Goal: Task Accomplishment & Management: Complete application form

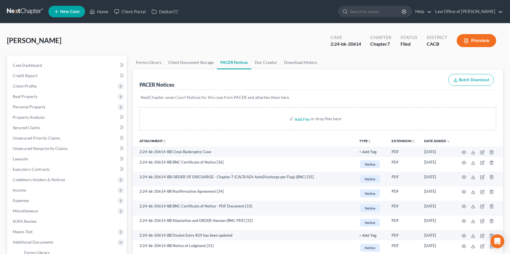
click at [24, 9] on link at bounding box center [25, 11] width 37 height 10
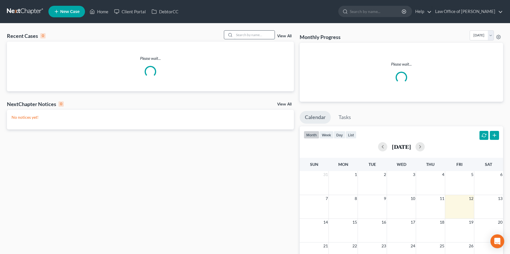
click at [252, 34] on input "search" at bounding box center [254, 35] width 40 height 8
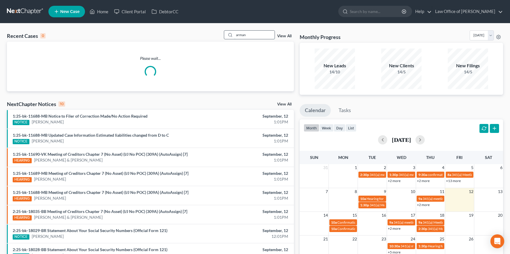
type input "arman"
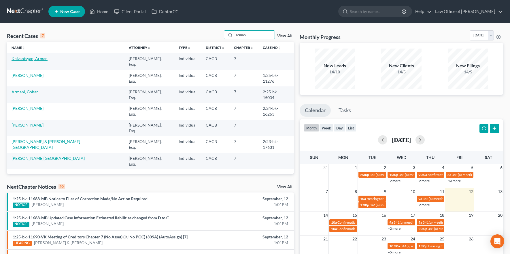
click at [31, 59] on link "Khizantsyan, Arman" at bounding box center [30, 58] width 36 height 5
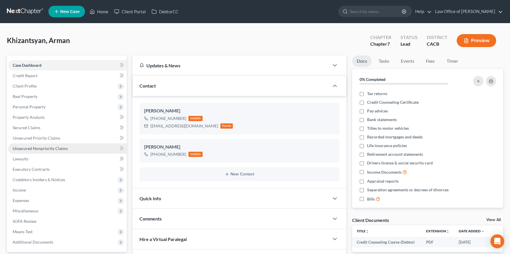
click at [65, 148] on span "Unsecured Nonpriority Claims" at bounding box center [40, 148] width 55 height 5
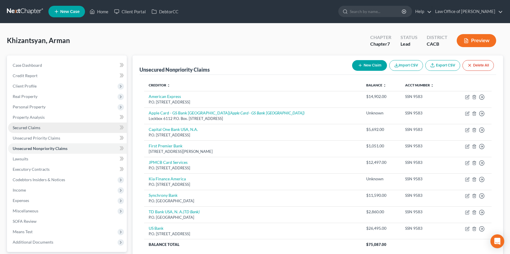
click at [36, 126] on span "Secured Claims" at bounding box center [27, 127] width 28 height 5
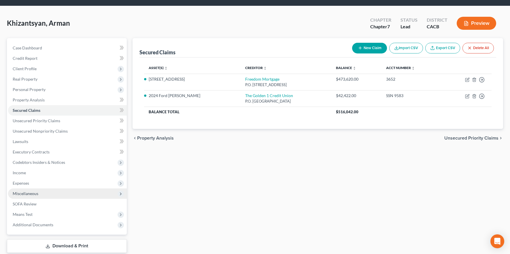
scroll to position [52, 0]
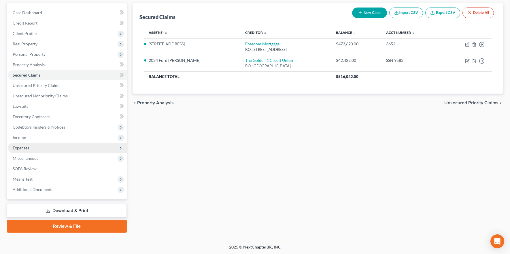
click at [45, 144] on span "Expenses" at bounding box center [67, 147] width 119 height 10
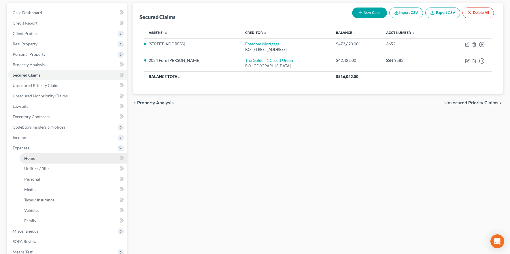
click at [45, 157] on link "Home" at bounding box center [73, 158] width 107 height 10
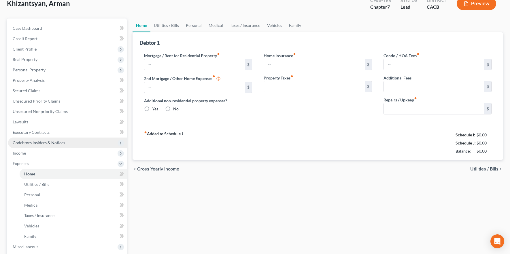
type input "3,020.00"
type input "0.00"
radio input "true"
type input "0.00"
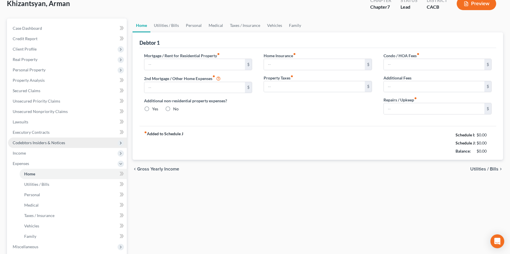
type input "246.00"
type input "0.00"
type input "50.00"
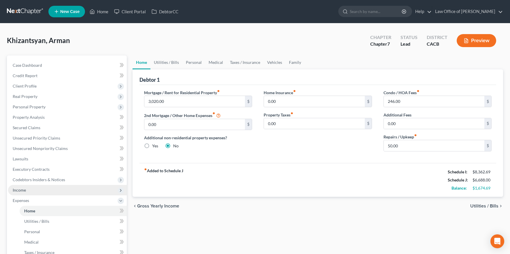
click at [34, 188] on span "Income" at bounding box center [67, 190] width 119 height 10
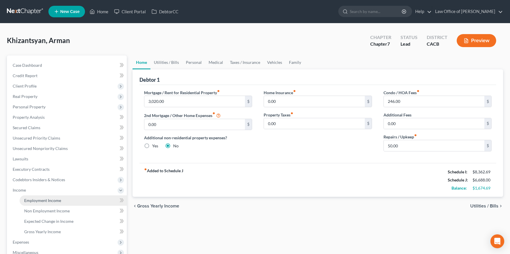
click at [46, 199] on span "Employment Income" at bounding box center [42, 200] width 37 height 5
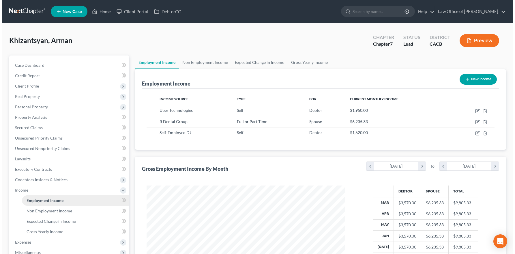
scroll to position [103, 210]
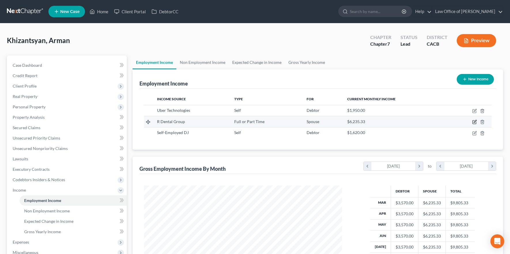
click at [474, 122] on icon "button" at bounding box center [475, 121] width 5 height 5
select select "0"
select select "4"
select select "0"
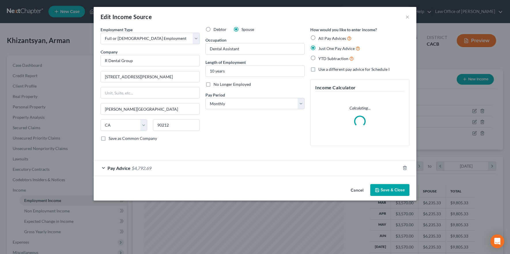
scroll to position [103, 212]
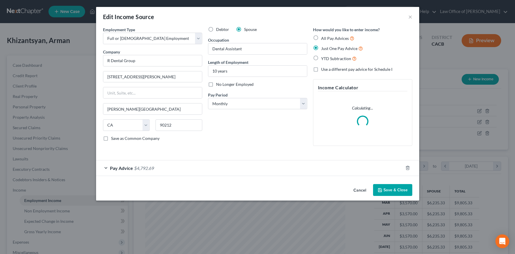
click at [357, 190] on button "Cancel" at bounding box center [360, 190] width 22 height 12
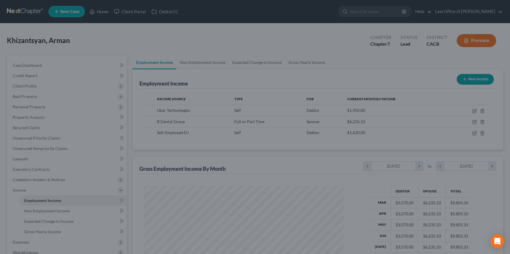
scroll to position [288306, 288200]
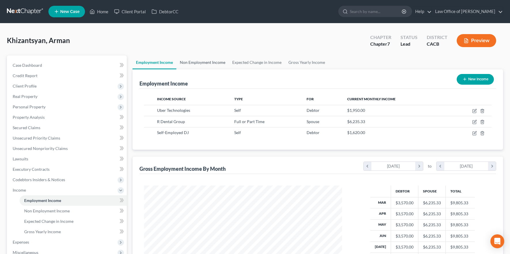
click at [218, 63] on link "Non Employment Income" at bounding box center [203, 62] width 52 height 14
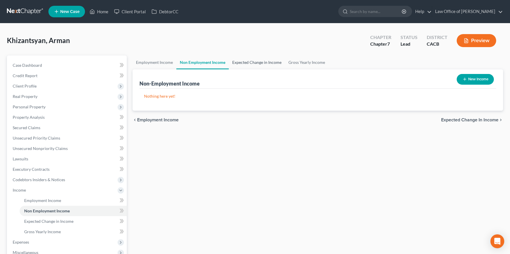
click at [251, 64] on link "Expected Change in Income" at bounding box center [257, 62] width 56 height 14
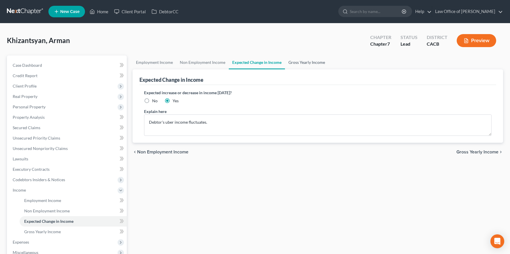
click at [317, 62] on link "Gross Yearly Income" at bounding box center [307, 62] width 44 height 14
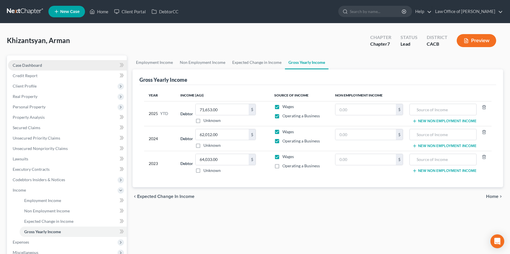
click at [79, 66] on link "Case Dashboard" at bounding box center [67, 65] width 119 height 10
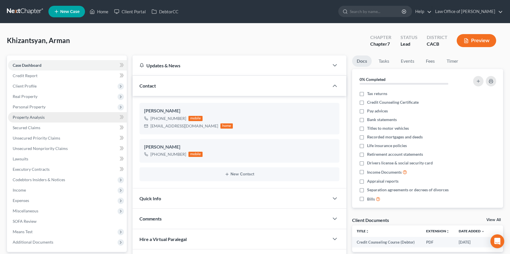
click at [37, 115] on span "Property Analysis" at bounding box center [29, 116] width 32 height 5
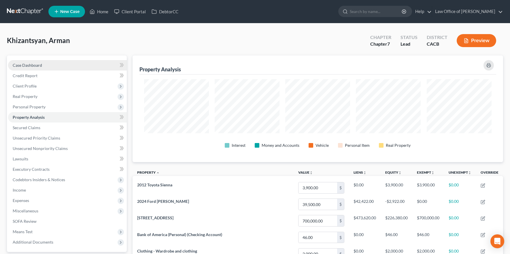
click at [63, 64] on link "Case Dashboard" at bounding box center [67, 65] width 119 height 10
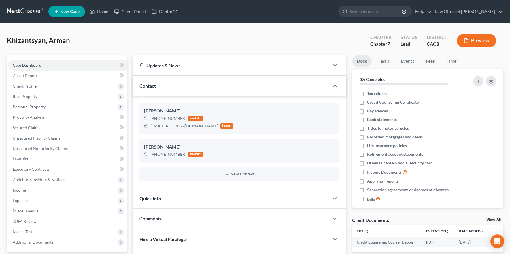
click at [23, 13] on link at bounding box center [25, 11] width 37 height 10
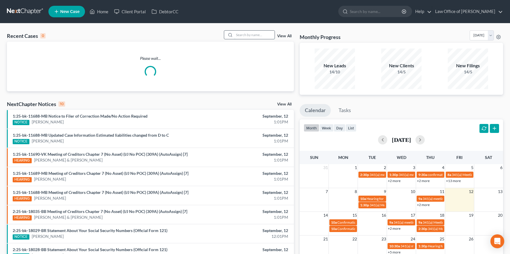
click at [250, 35] on input "search" at bounding box center [254, 35] width 40 height 8
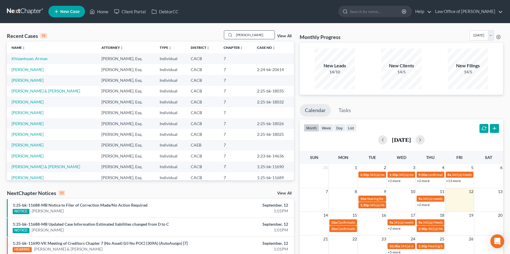
type input "davidian"
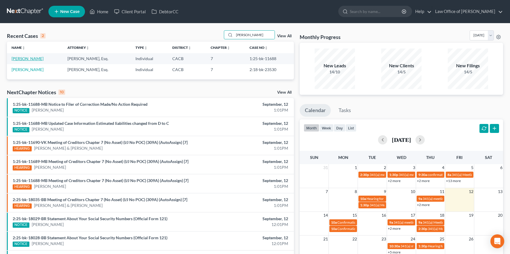
click at [27, 59] on link "Davidian, Armen" at bounding box center [28, 58] width 32 height 5
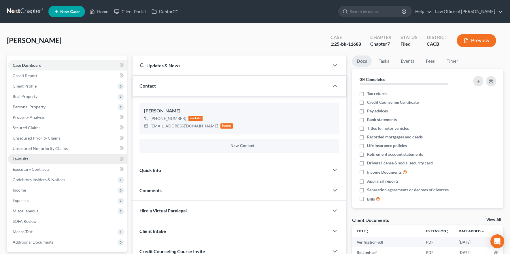
click at [29, 161] on link "Lawsuits" at bounding box center [67, 158] width 119 height 10
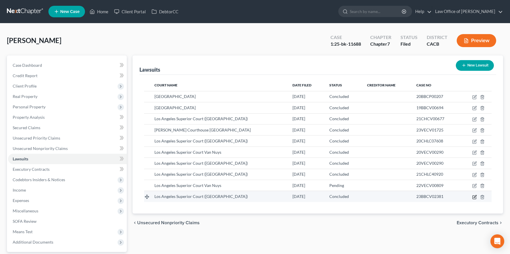
click at [475, 197] on icon "button" at bounding box center [475, 196] width 5 height 5
select select "4"
select select "2"
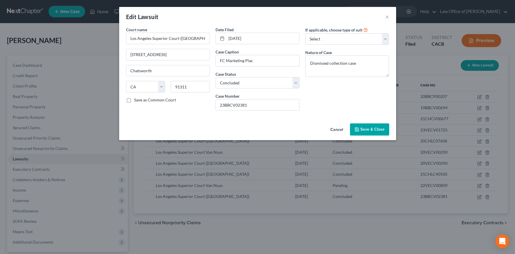
click at [337, 133] on button "Cancel" at bounding box center [337, 130] width 22 height 12
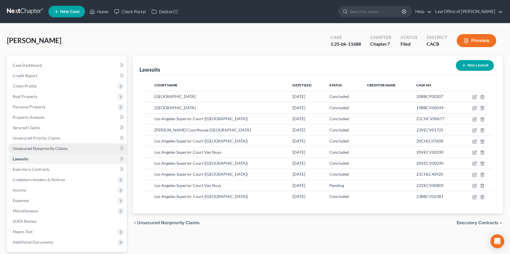
click at [49, 149] on span "Unsecured Nonpriority Claims" at bounding box center [40, 148] width 55 height 5
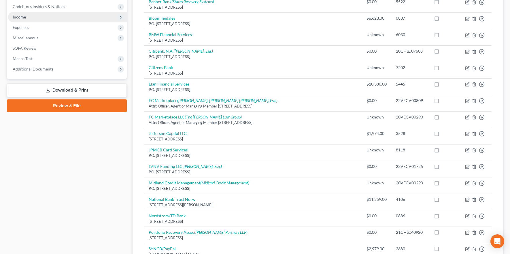
scroll to position [18, 0]
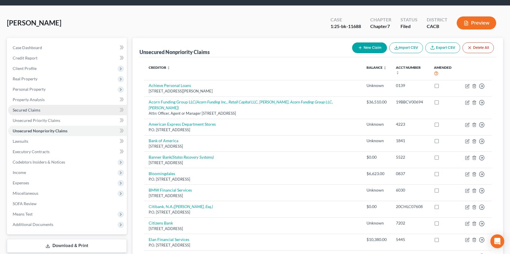
click at [42, 109] on link "Secured Claims" at bounding box center [67, 110] width 119 height 10
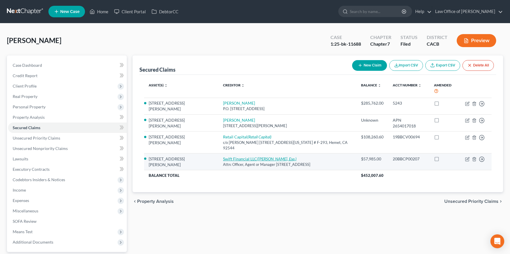
click at [228, 156] on link "Swift Financial LLC (Daren Schlecter, Esq.)" at bounding box center [260, 158] width 74 height 5
select select "7"
select select "3"
select select "0"
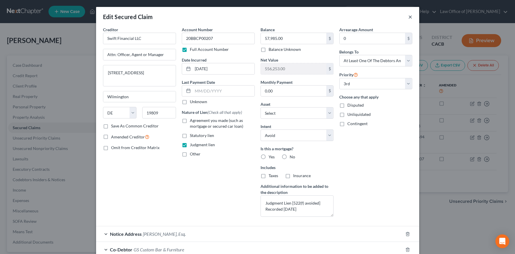
click at [408, 16] on button "×" at bounding box center [410, 16] width 4 height 7
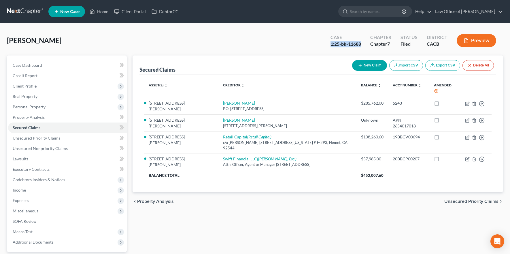
drag, startPoint x: 365, startPoint y: 44, endPoint x: 332, endPoint y: 44, distance: 33.5
click at [332, 44] on div "Case 1:25-bk-11688" at bounding box center [346, 41] width 40 height 17
copy div "1:25-bk-11688"
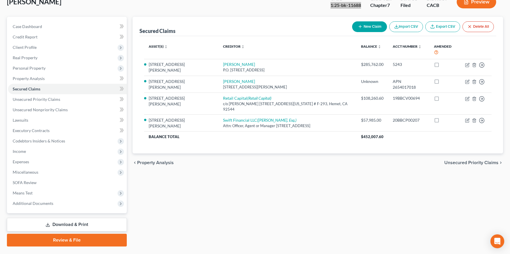
scroll to position [52, 0]
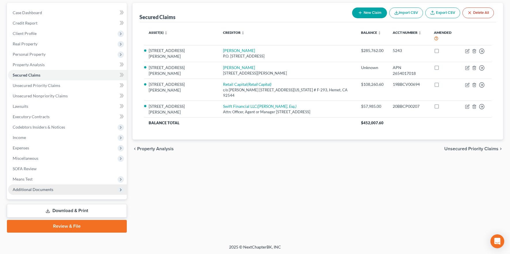
click at [56, 188] on span "Additional Documents" at bounding box center [67, 189] width 119 height 10
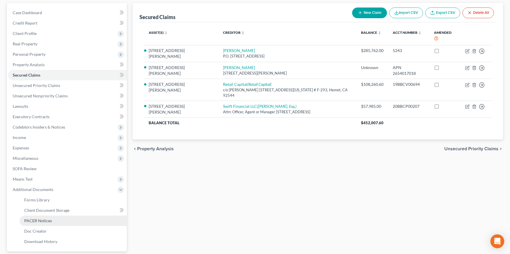
click at [66, 219] on link "PACER Notices" at bounding box center [73, 220] width 107 height 10
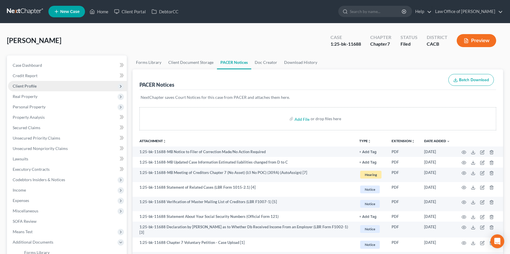
click at [44, 85] on span "Client Profile" at bounding box center [67, 86] width 119 height 10
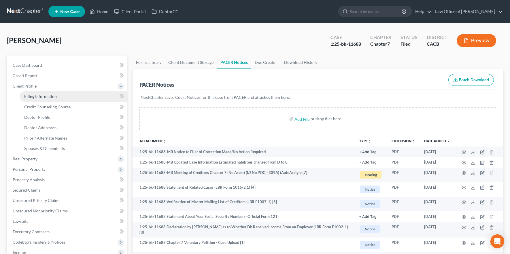
click at [50, 96] on span "Filing Information" at bounding box center [40, 96] width 33 height 5
select select "1"
select select "0"
select select "4"
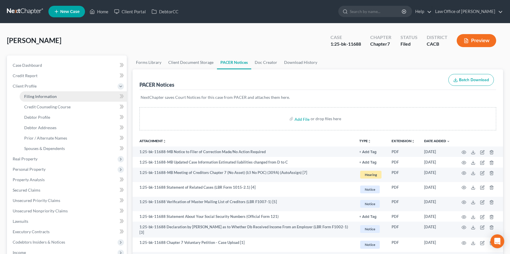
select select "1"
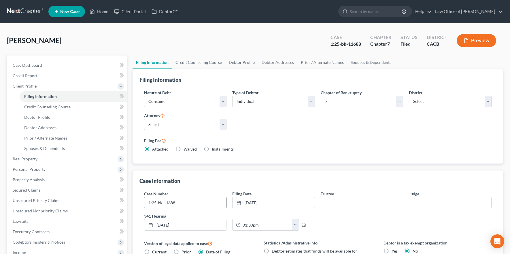
click at [201, 202] on input "1:25-bk-11688" at bounding box center [185, 202] width 82 height 11
type input "1:25-bk-11688-MB"
click at [57, 66] on link "Case Dashboard" at bounding box center [67, 65] width 119 height 10
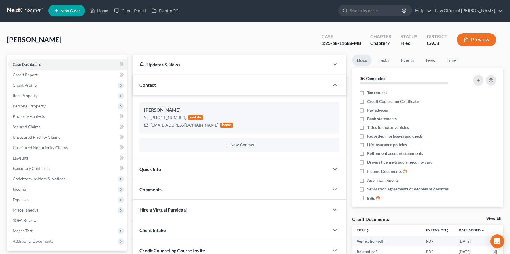
scroll to position [1, 0]
click at [32, 127] on span "Secured Claims" at bounding box center [27, 126] width 28 height 5
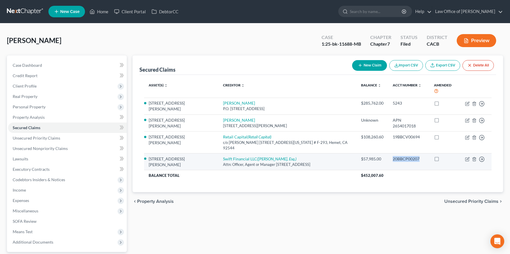
drag, startPoint x: 410, startPoint y: 148, endPoint x: 384, endPoint y: 149, distance: 25.4
click at [388, 153] on td "20BBCP00207" at bounding box center [408, 161] width 41 height 17
copy div "20BBCP00207"
